Goal: Task Accomplishment & Management: Use online tool/utility

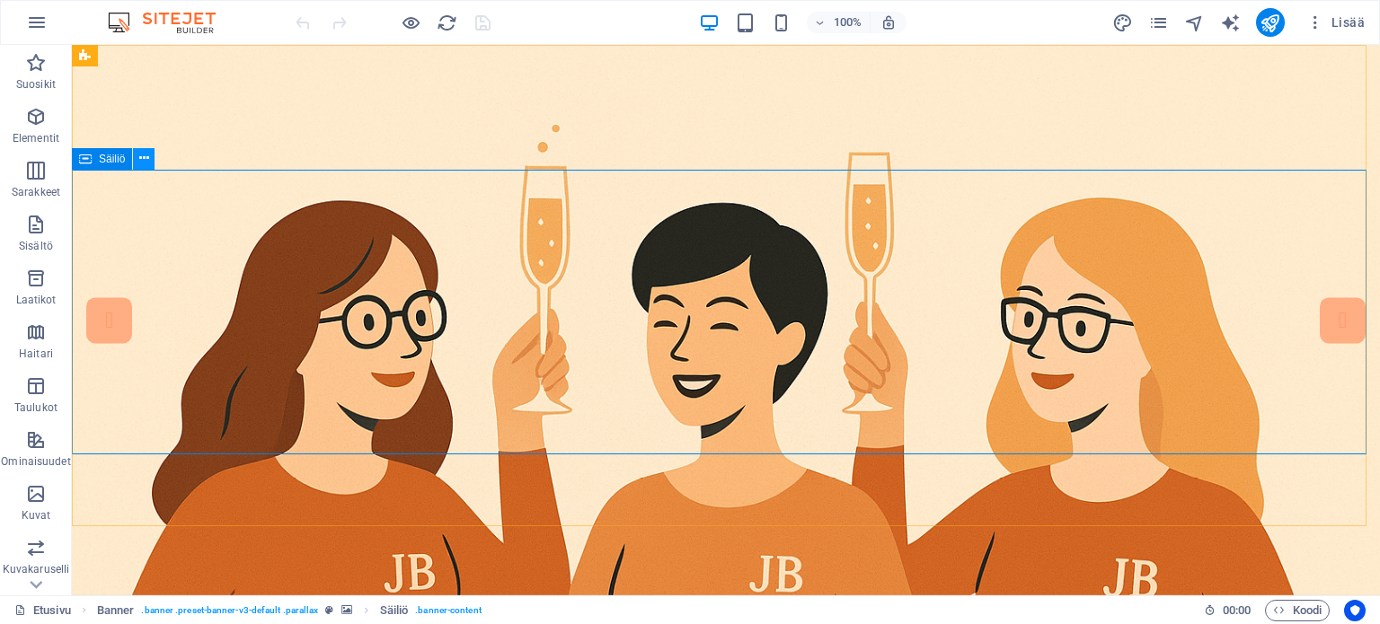
click at [137, 155] on button at bounding box center [144, 159] width 22 height 22
drag, startPoint x: 12, startPoint y: 178, endPoint x: 68, endPoint y: 223, distance: 72.3
click at [68, 223] on span "Sisältö" at bounding box center [36, 235] width 72 height 43
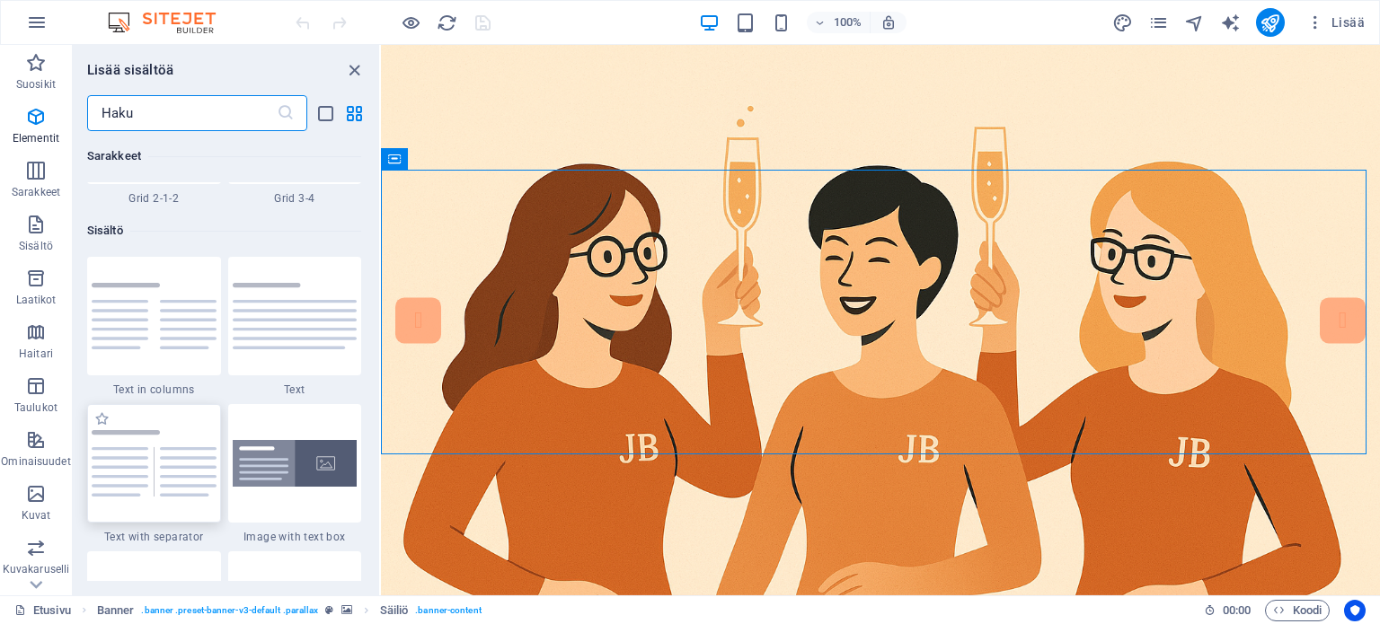
scroll to position [3144, 0]
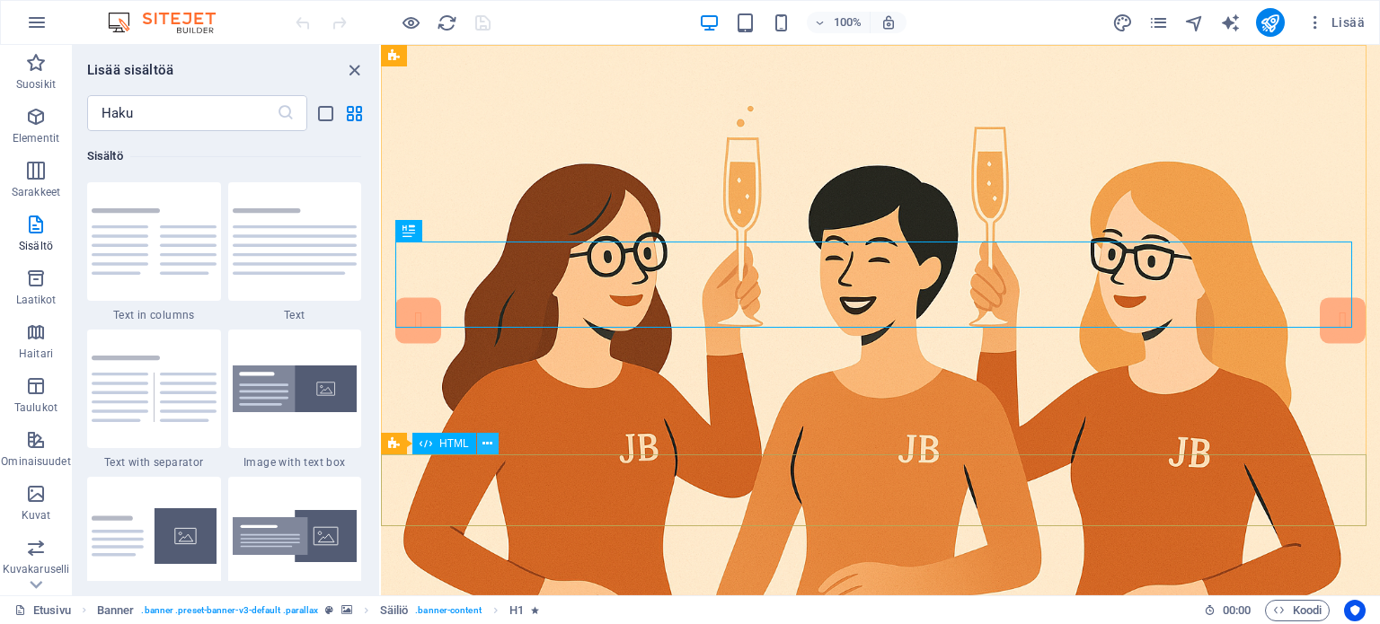
click at [485, 449] on icon at bounding box center [487, 444] width 10 height 19
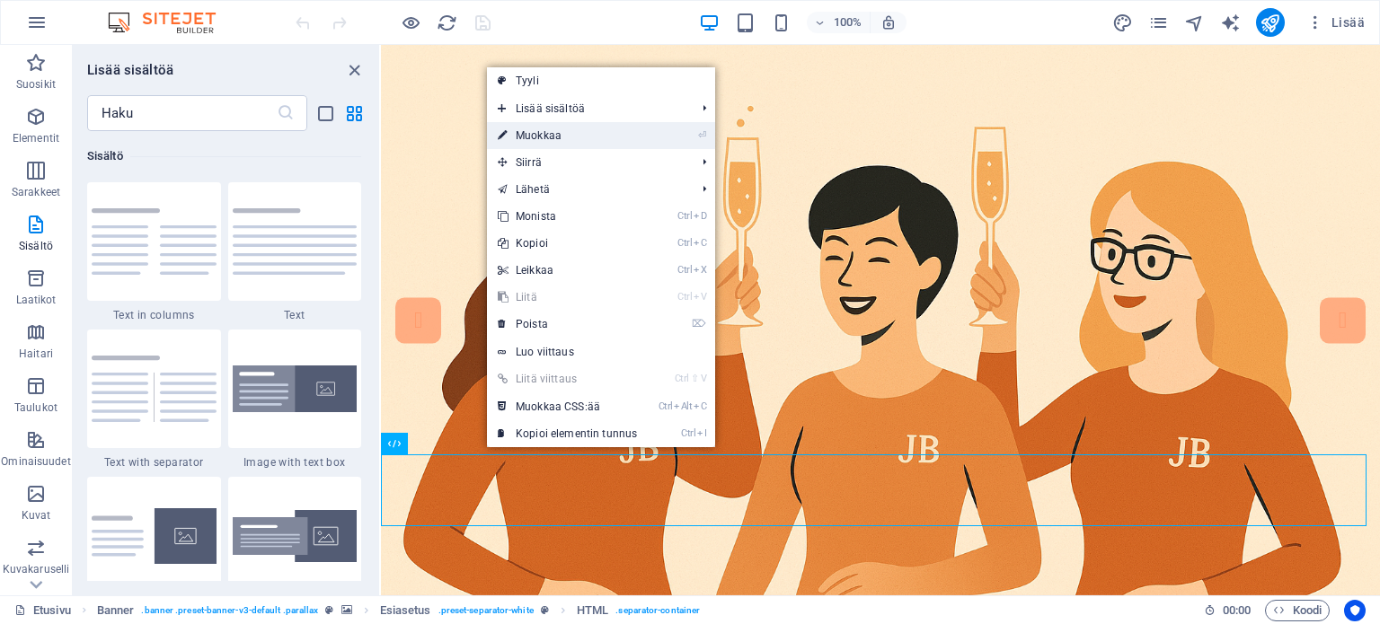
click at [536, 129] on link "⏎ Muokkaa" at bounding box center [567, 135] width 161 height 27
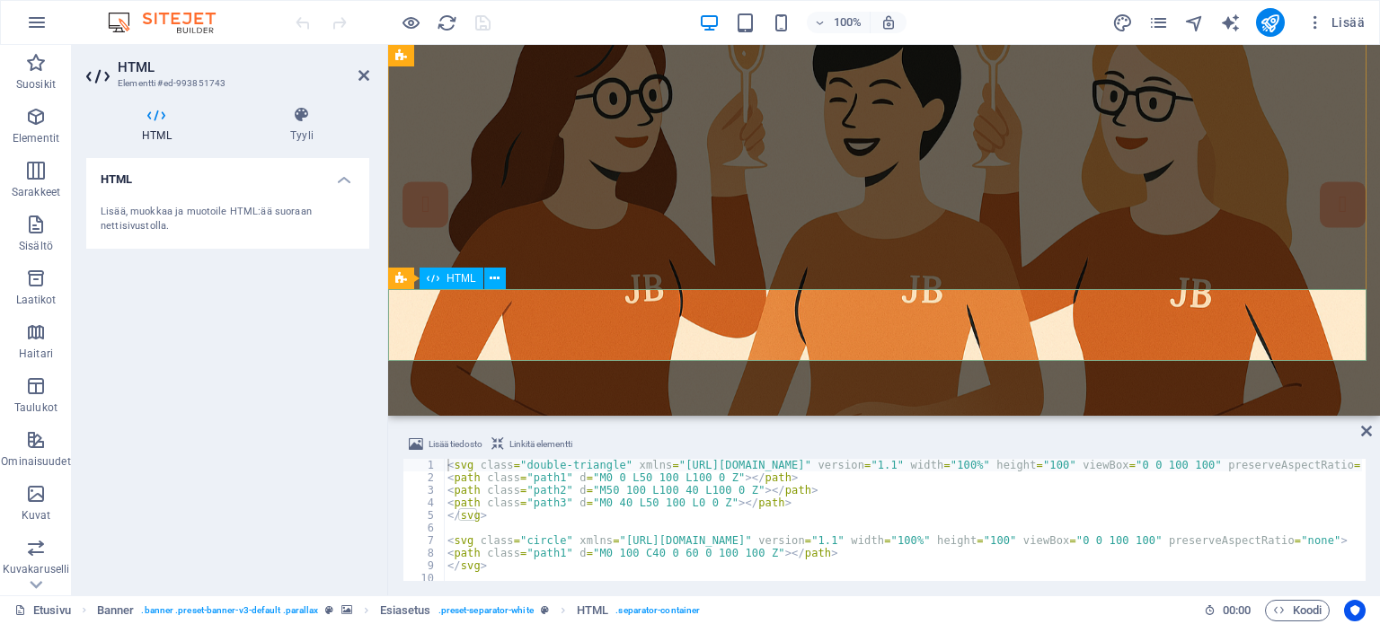
scroll to position [0, 0]
